Goal: Download file/media

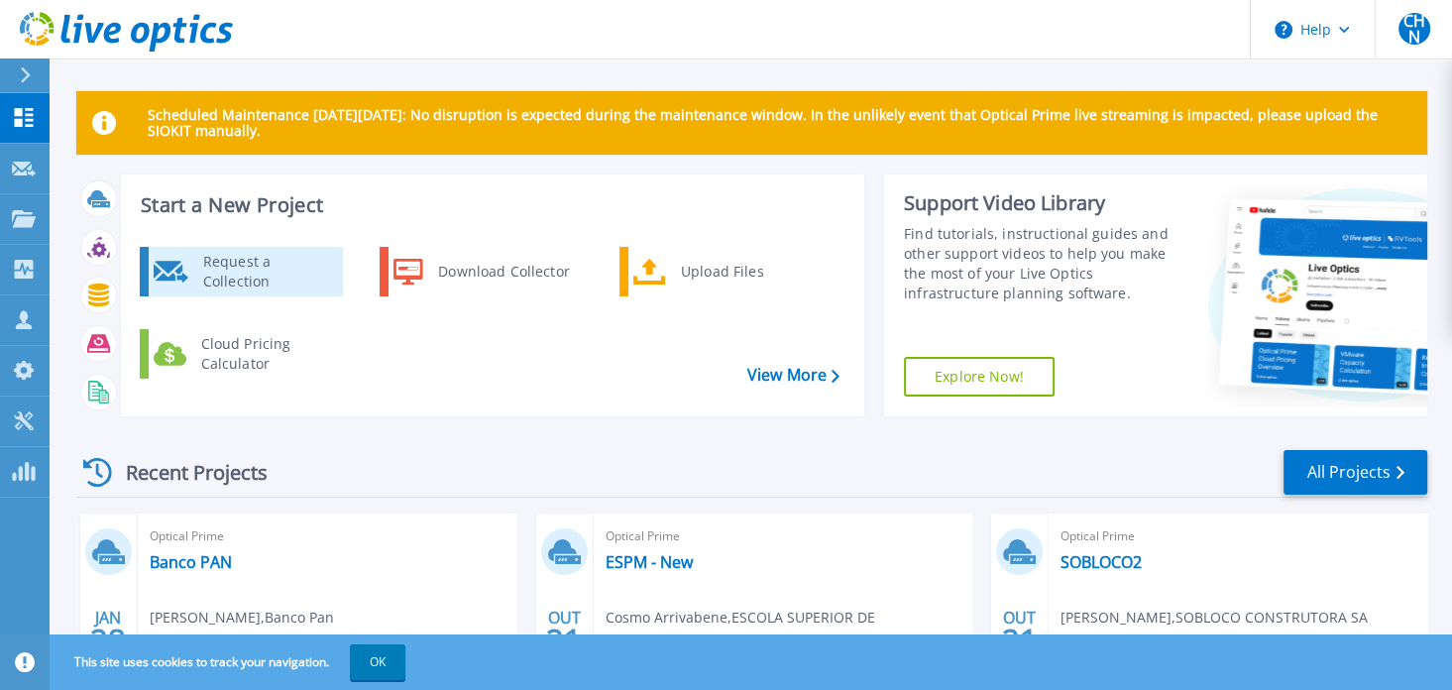
click at [318, 277] on div "Request a Collection" at bounding box center [265, 272] width 145 height 40
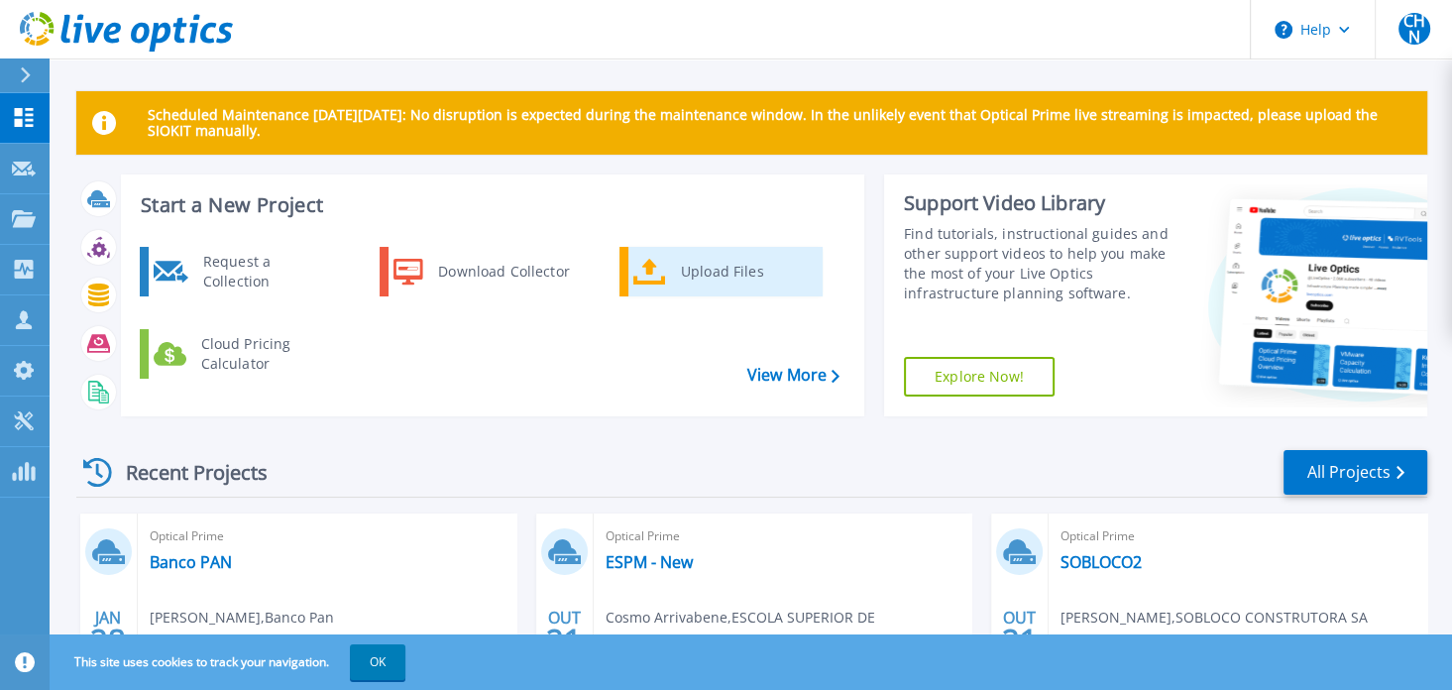
click at [714, 268] on div "Upload Files" at bounding box center [744, 272] width 147 height 40
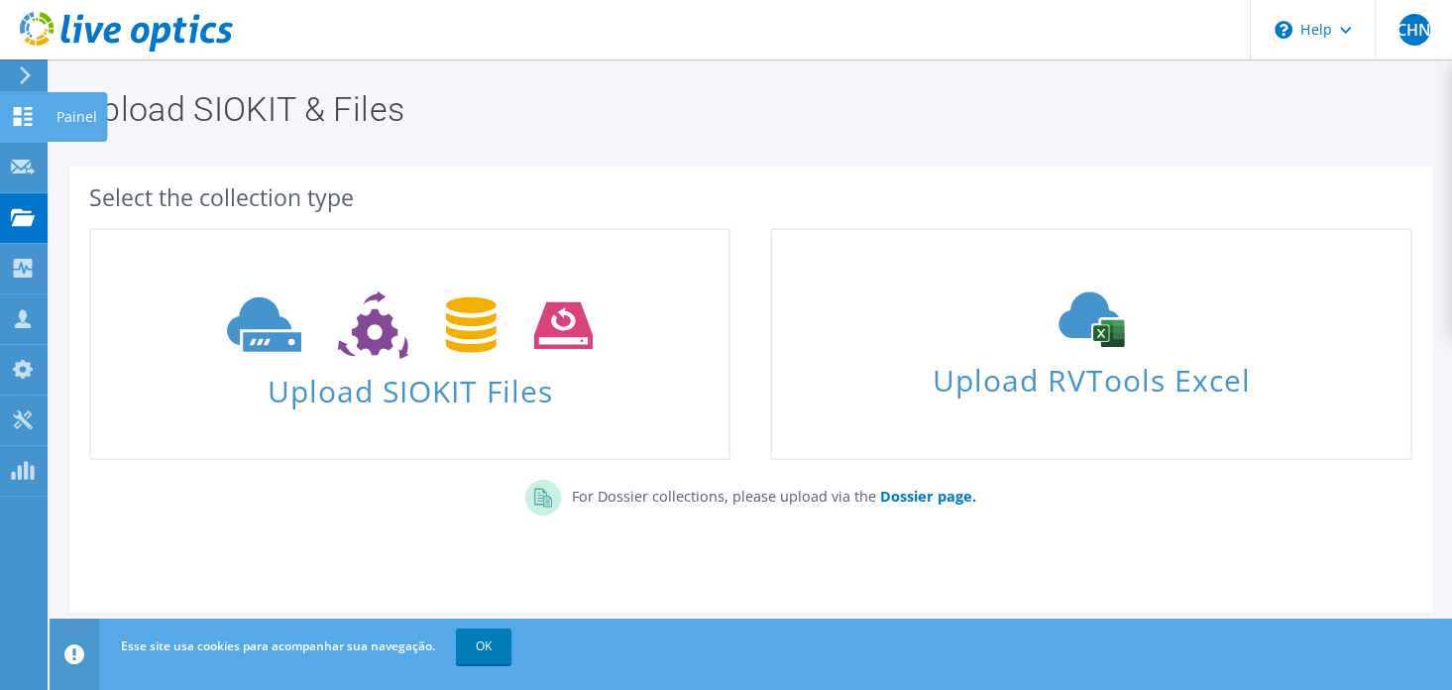
click at [17, 113] on use at bounding box center [23, 116] width 19 height 19
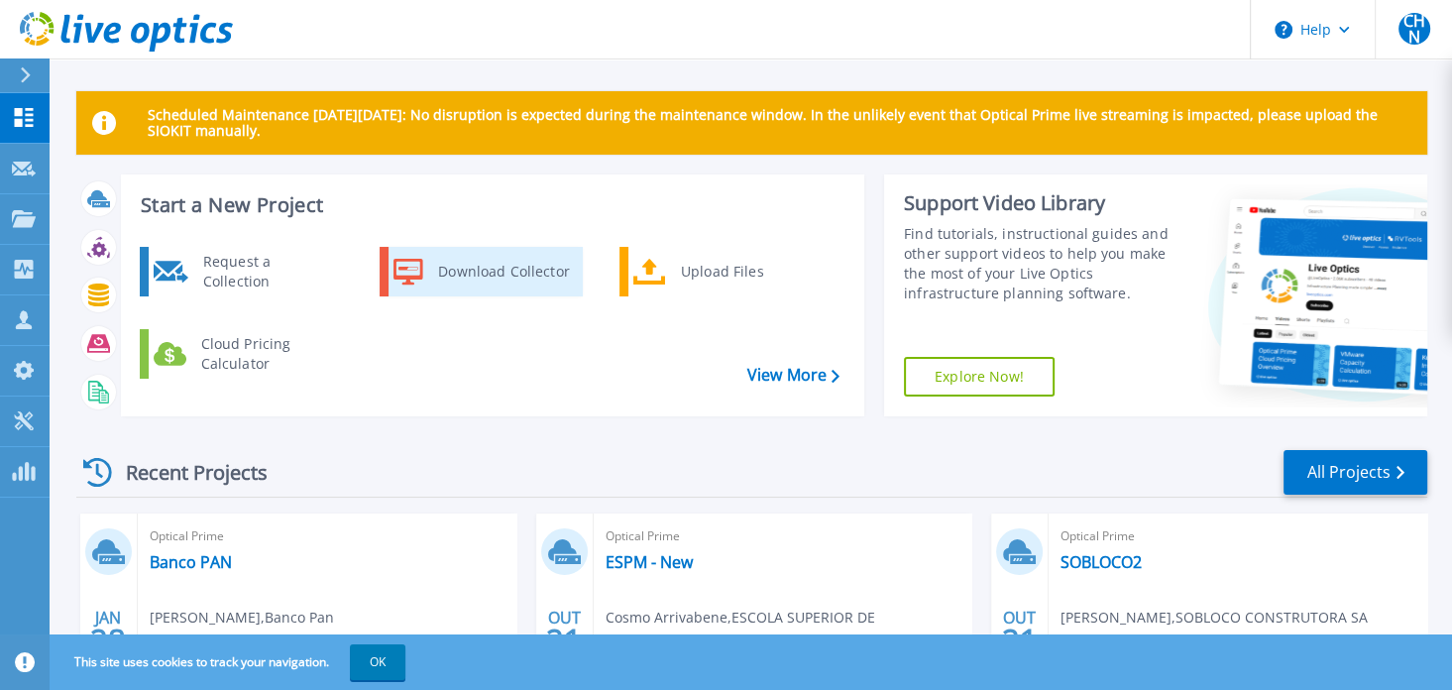
click at [504, 282] on div "Download Collector" at bounding box center [503, 272] width 150 height 40
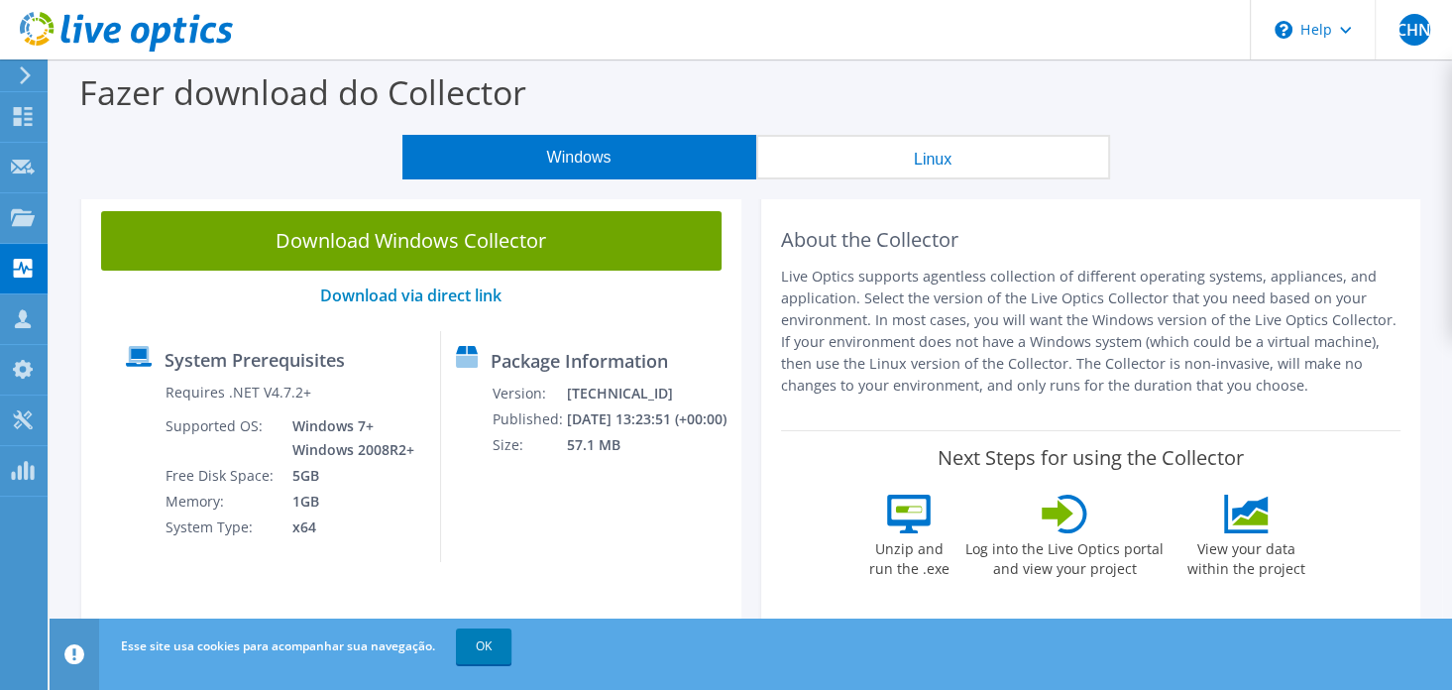
click at [890, 161] on button "Linux" at bounding box center [933, 157] width 354 height 45
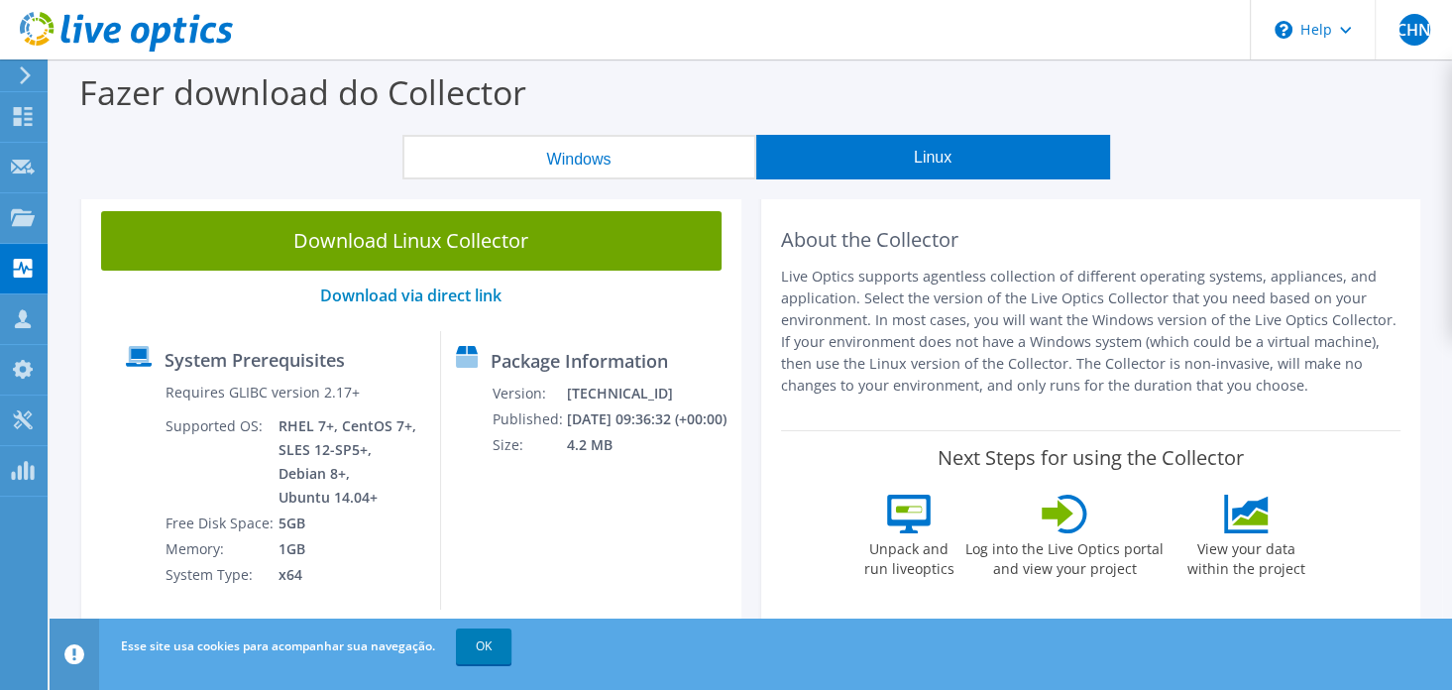
click at [561, 171] on button "Windows" at bounding box center [579, 157] width 354 height 45
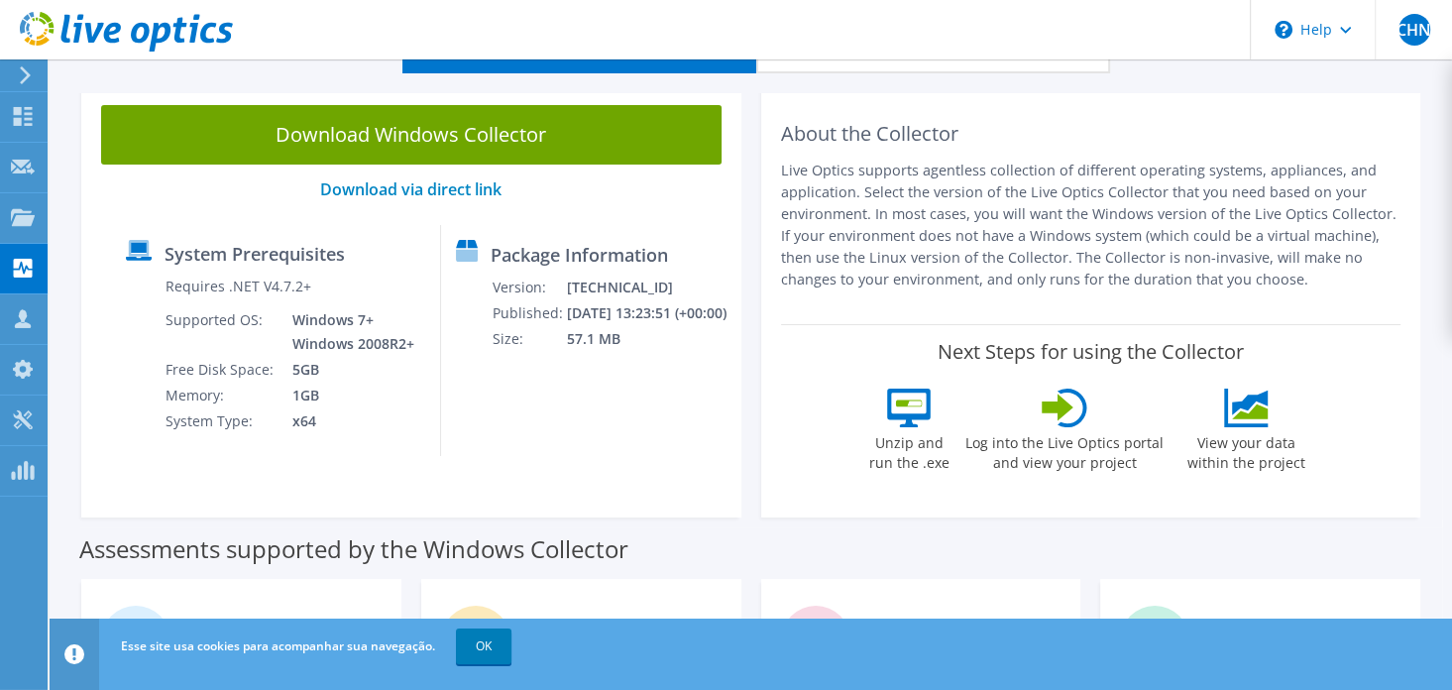
scroll to position [104, 0]
